Goal: Check status

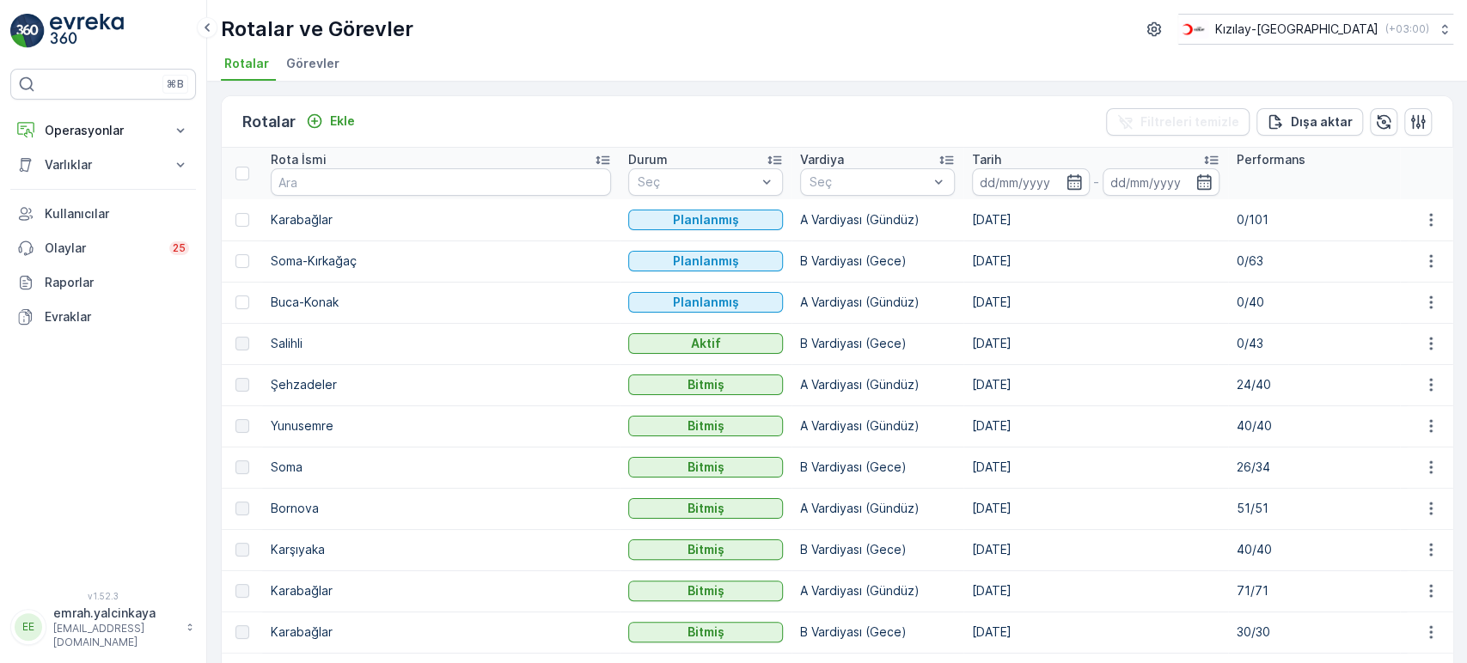
click at [1237, 300] on p "0/40" at bounding box center [1314, 302] width 155 height 17
click at [1237, 263] on p "0/63" at bounding box center [1314, 261] width 155 height 17
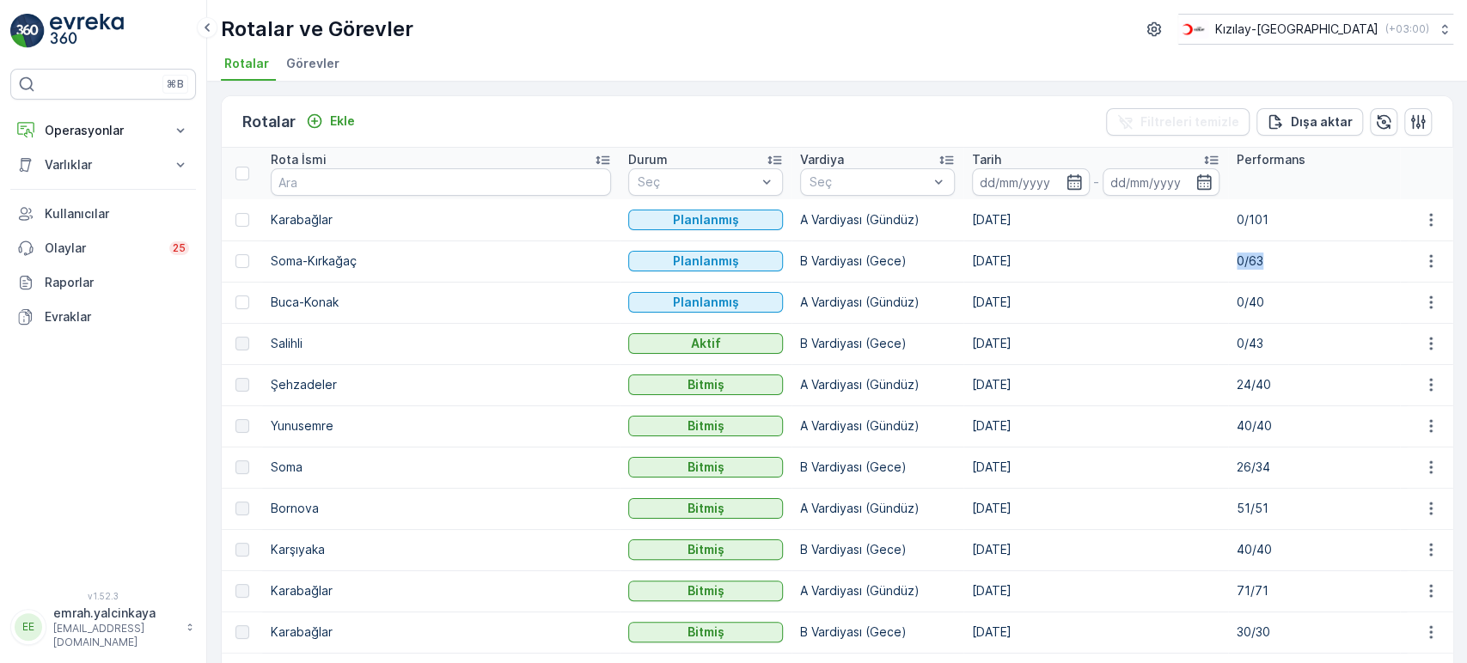
click at [1237, 263] on p "0/63" at bounding box center [1314, 261] width 155 height 17
click at [1237, 218] on p "0/101" at bounding box center [1314, 219] width 155 height 17
click at [1237, 258] on p "0/63" at bounding box center [1314, 261] width 155 height 17
